Goal: Transaction & Acquisition: Purchase product/service

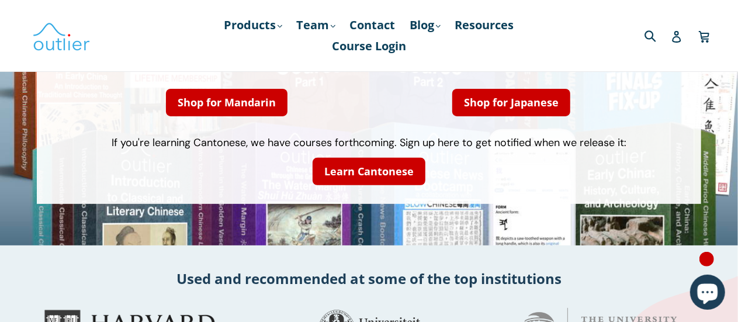
scroll to position [117, 0]
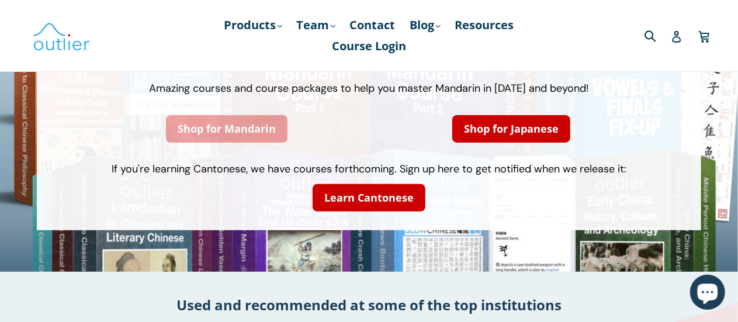
click at [259, 138] on link "Shop for Mandarin" at bounding box center [227, 128] width 122 height 27
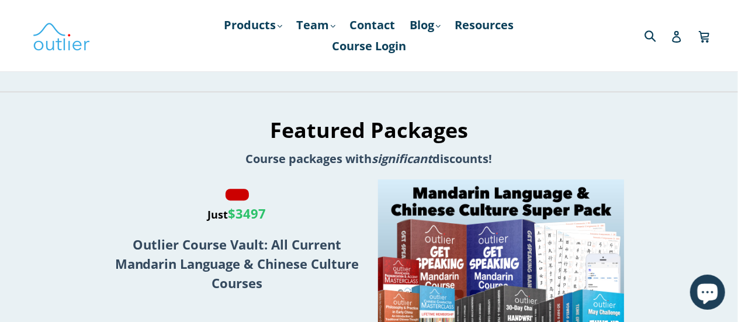
scroll to position [1461, 0]
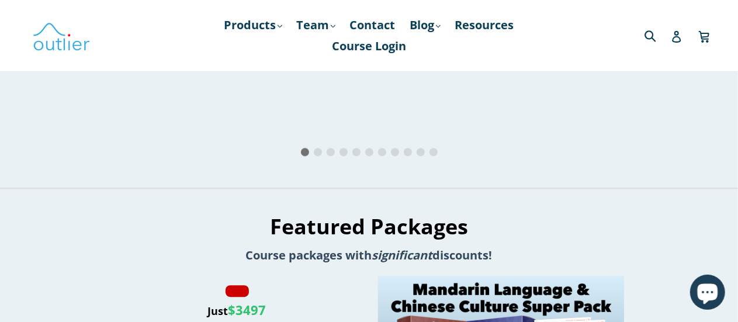
click at [656, 17] on icon "Next slide" at bounding box center [651, 6] width 20 height 20
drag, startPoint x: 656, startPoint y: 151, endPoint x: 660, endPoint y: 155, distance: 6.2
click at [660, 17] on icon "Next slide" at bounding box center [651, 6] width 20 height 20
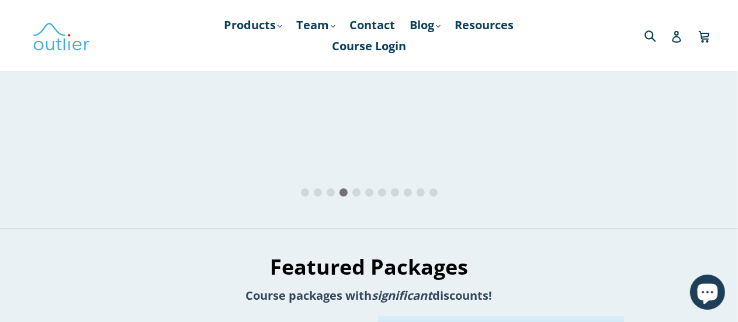
scroll to position [1402, 0]
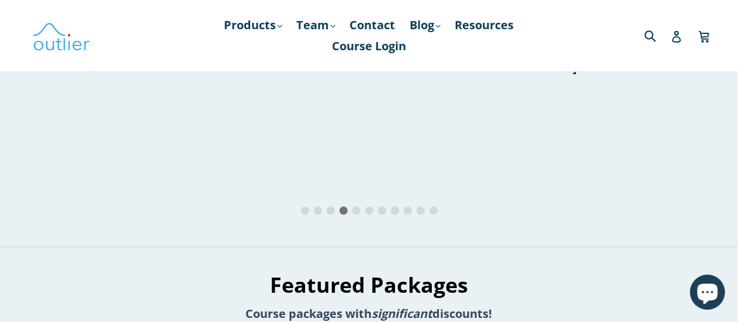
click at [654, 75] on icon "Next slide" at bounding box center [651, 65] width 20 height 20
click at [653, 75] on icon "Next slide" at bounding box center [651, 65] width 20 height 20
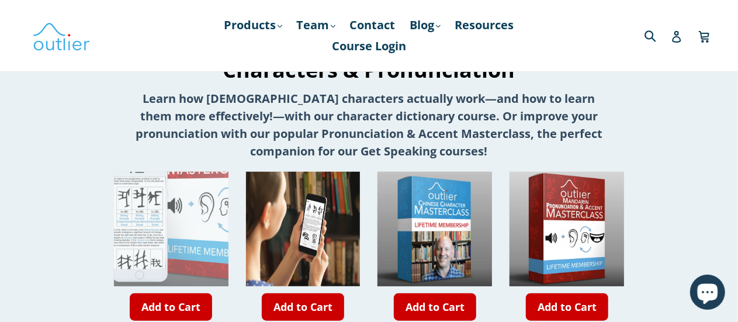
scroll to position [409, 0]
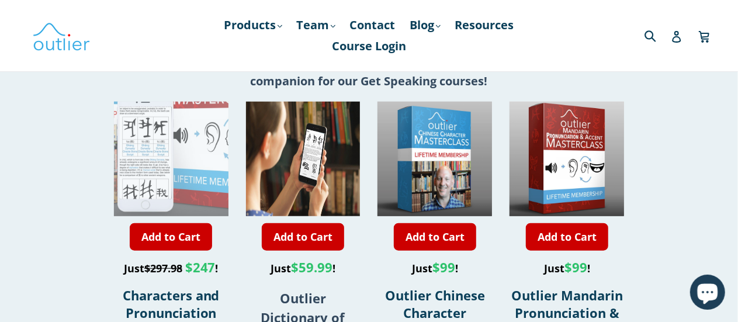
click at [190, 163] on div at bounding box center [151, 101] width 229 height 229
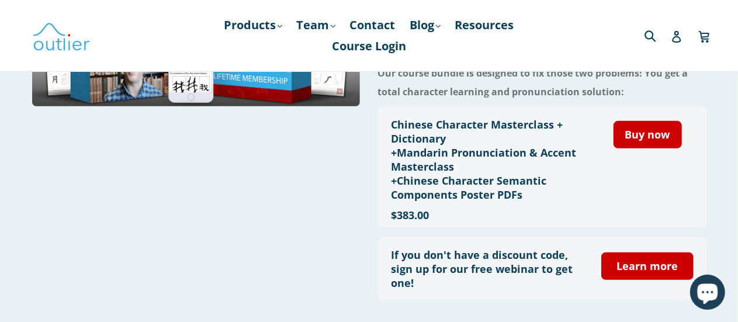
scroll to position [292, 0]
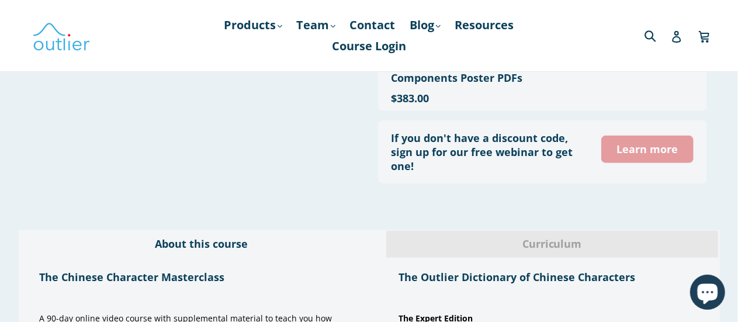
click at [633, 154] on link "Learn more" at bounding box center [647, 149] width 92 height 27
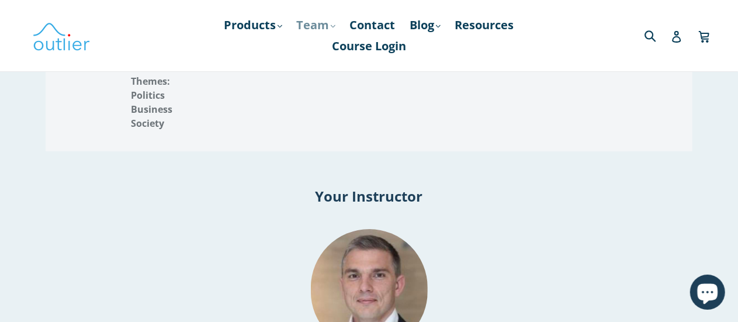
scroll to position [1928, 0]
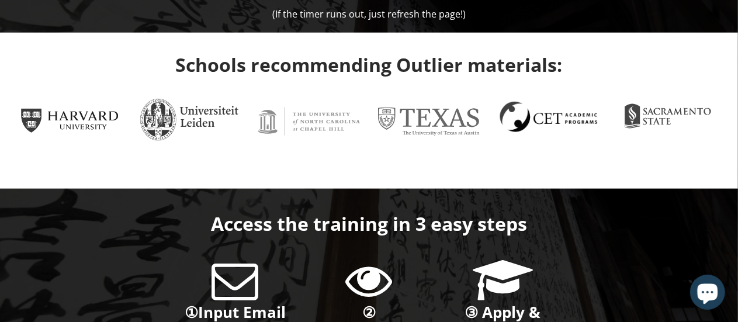
scroll to position [1110, 0]
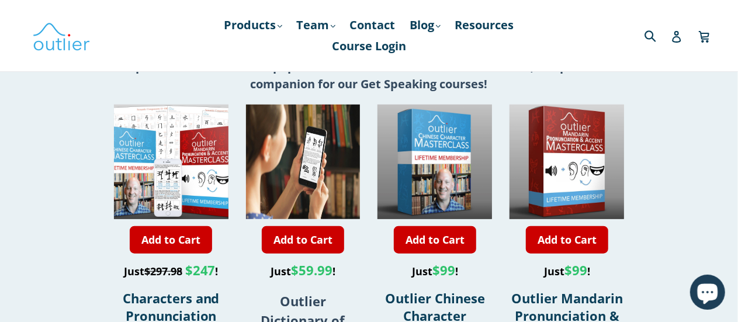
scroll to position [467, 0]
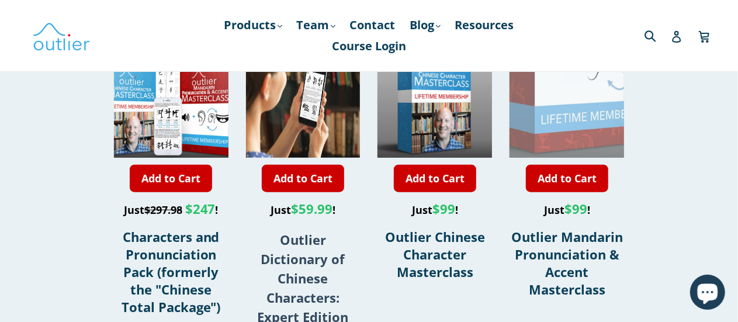
click at [553, 93] on div at bounding box center [581, 43] width 229 height 229
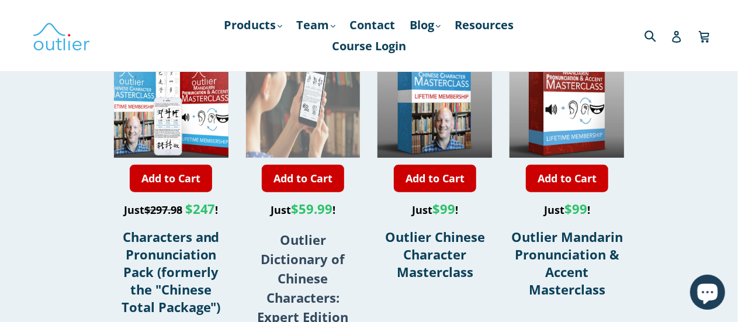
click at [260, 126] on img at bounding box center [303, 100] width 115 height 115
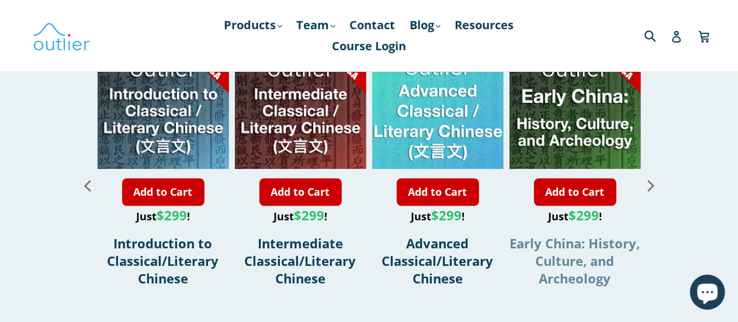
scroll to position [1461, 0]
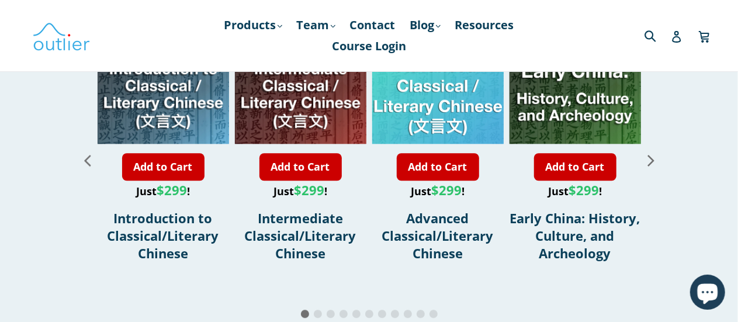
click at [646, 150] on icon "Next slide" at bounding box center [651, 160] width 20 height 20
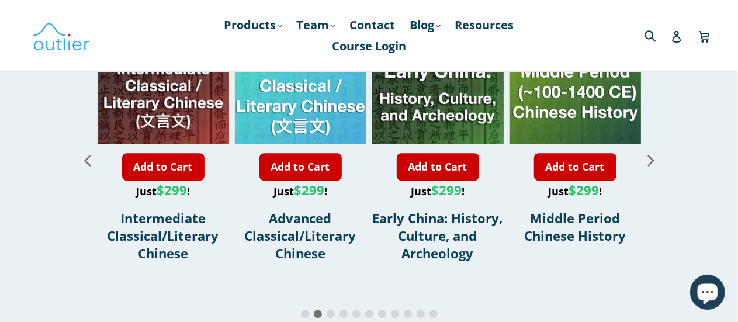
click at [646, 150] on icon "Next slide" at bounding box center [651, 160] width 20 height 20
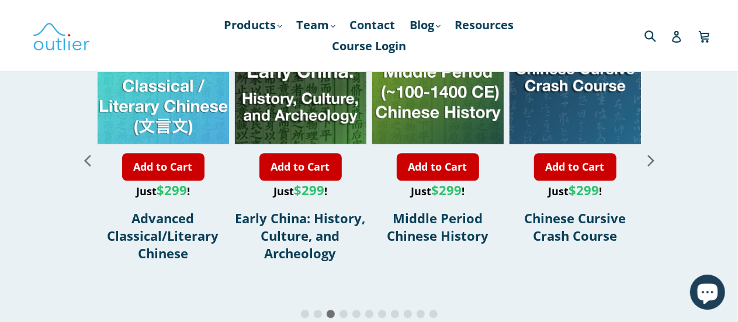
click at [647, 150] on icon "Next slide" at bounding box center [651, 160] width 20 height 20
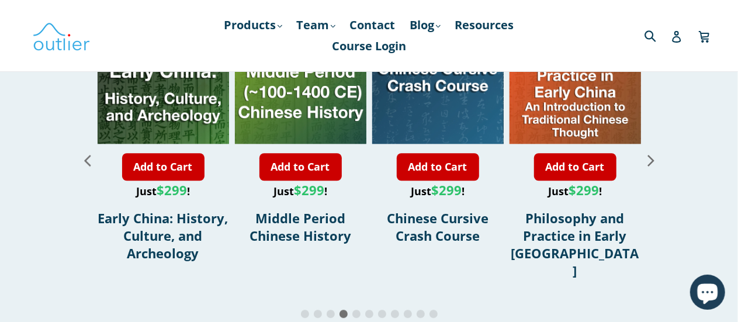
click at [647, 150] on icon "Next slide" at bounding box center [651, 160] width 20 height 20
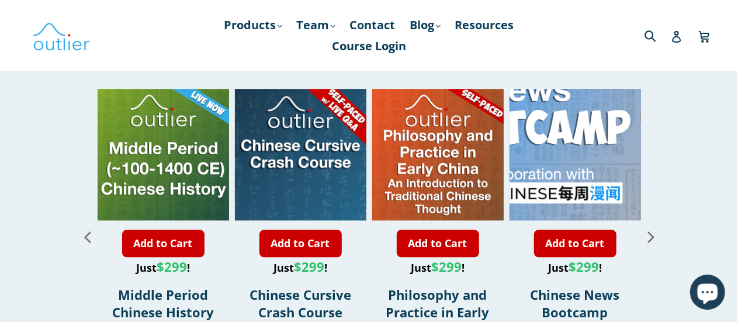
scroll to position [1402, 0]
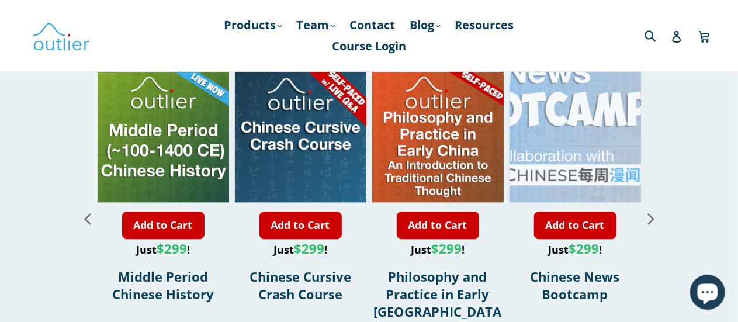
click at [603, 147] on div "8 / 11" at bounding box center [546, 70] width 263 height 263
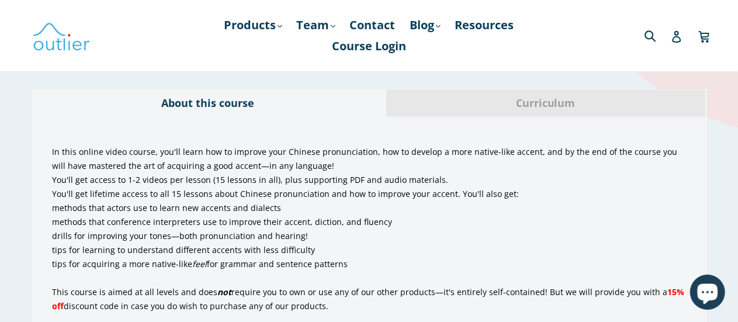
scroll to position [760, 0]
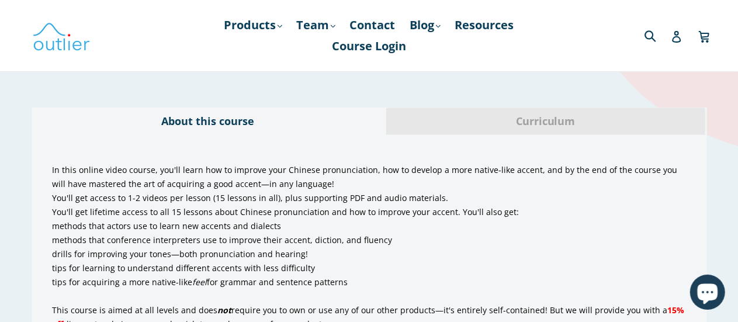
click at [562, 121] on span "Curriculum" at bounding box center [545, 121] width 301 height 15
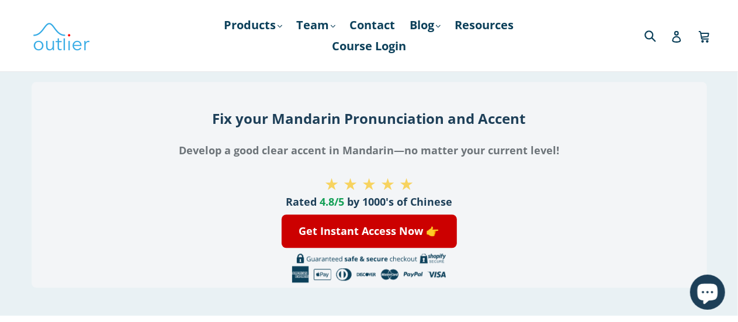
scroll to position [1462, 0]
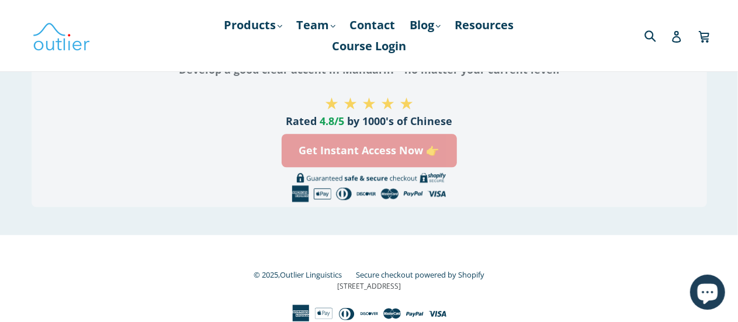
click at [409, 139] on link "Get Instant Access Now 👉" at bounding box center [369, 150] width 175 height 33
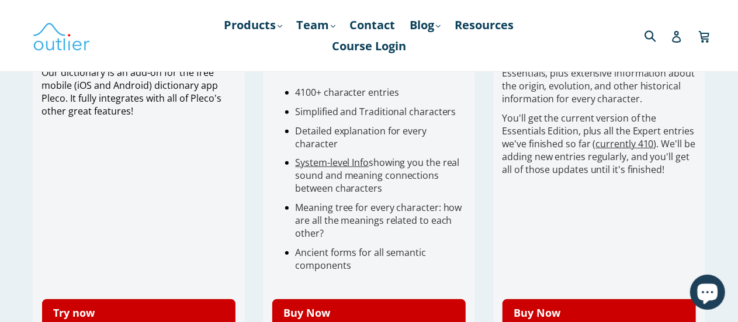
scroll to position [467, 0]
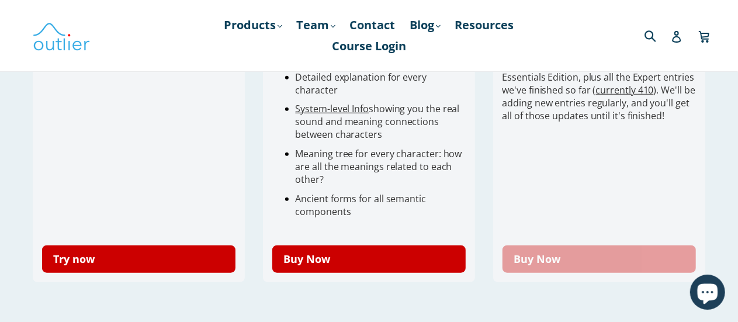
click at [587, 273] on link "Buy Now" at bounding box center [599, 258] width 194 height 27
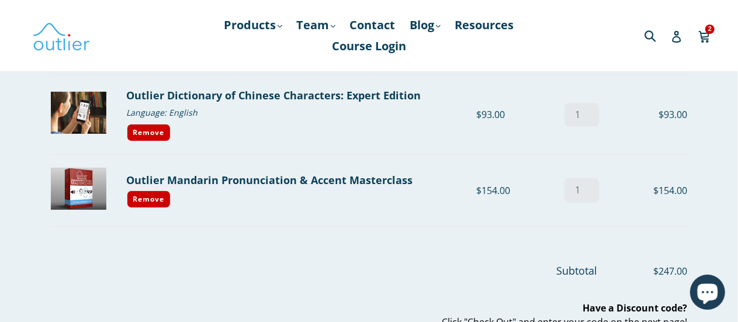
scroll to position [117, 0]
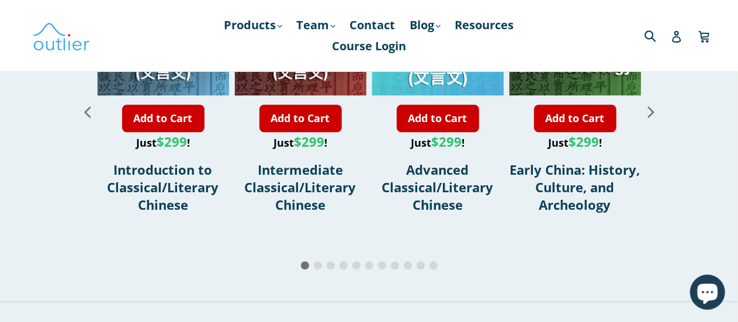
scroll to position [1461, 0]
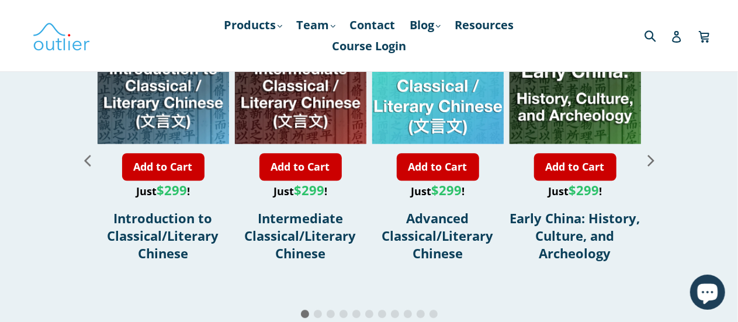
click at [647, 158] on icon "Next slide" at bounding box center [651, 160] width 20 height 20
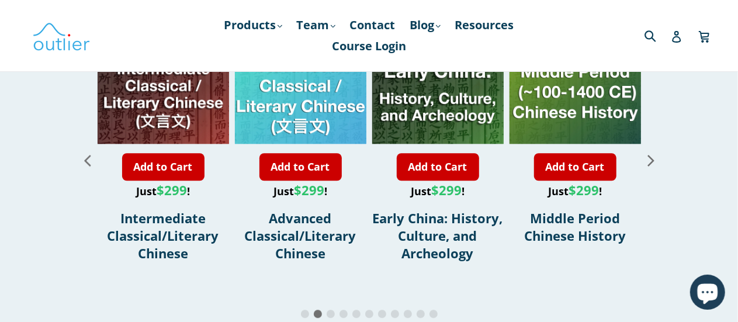
click at [649, 161] on icon "Next slide" at bounding box center [651, 160] width 20 height 20
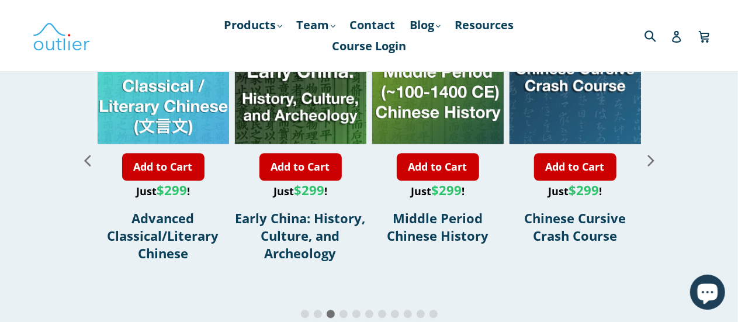
click at [649, 161] on icon "Next slide" at bounding box center [651, 160] width 20 height 20
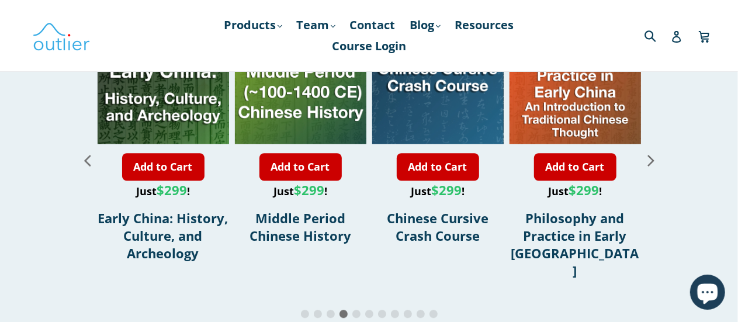
click at [649, 161] on icon "Next slide" at bounding box center [651, 160] width 20 height 20
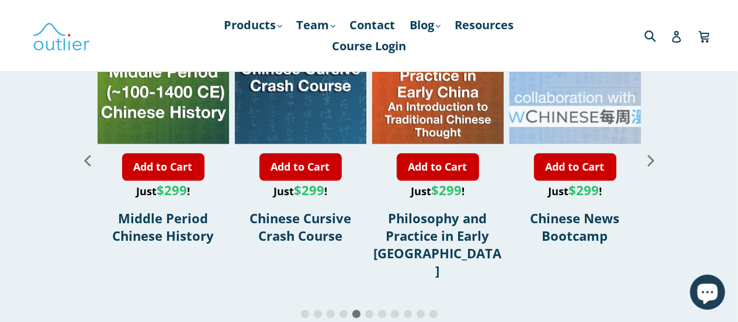
click at [581, 115] on div "8 / 11" at bounding box center [568, 12] width 263 height 263
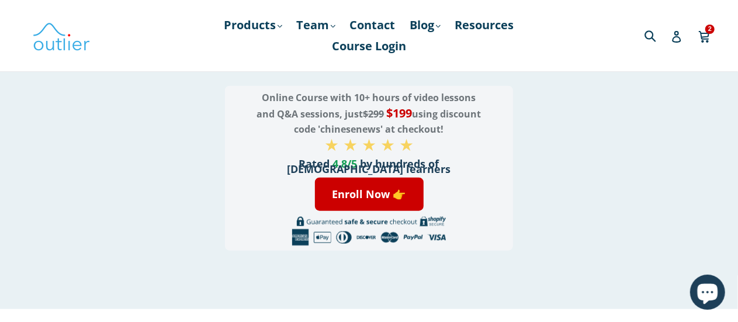
drag, startPoint x: 746, startPoint y: 22, endPoint x: 657, endPoint y: 211, distance: 208.8
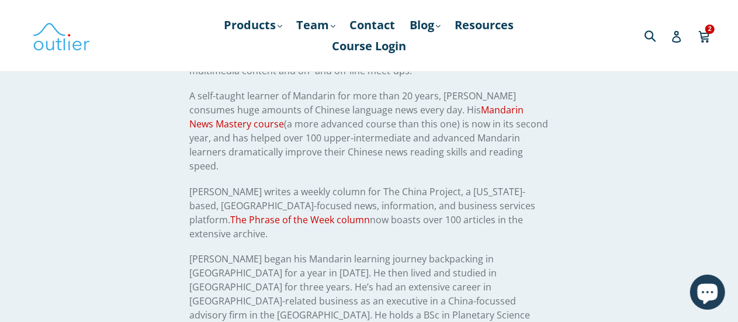
scroll to position [2565, 0]
